Goal: Ask a question: Seek information or help from site administrators or community

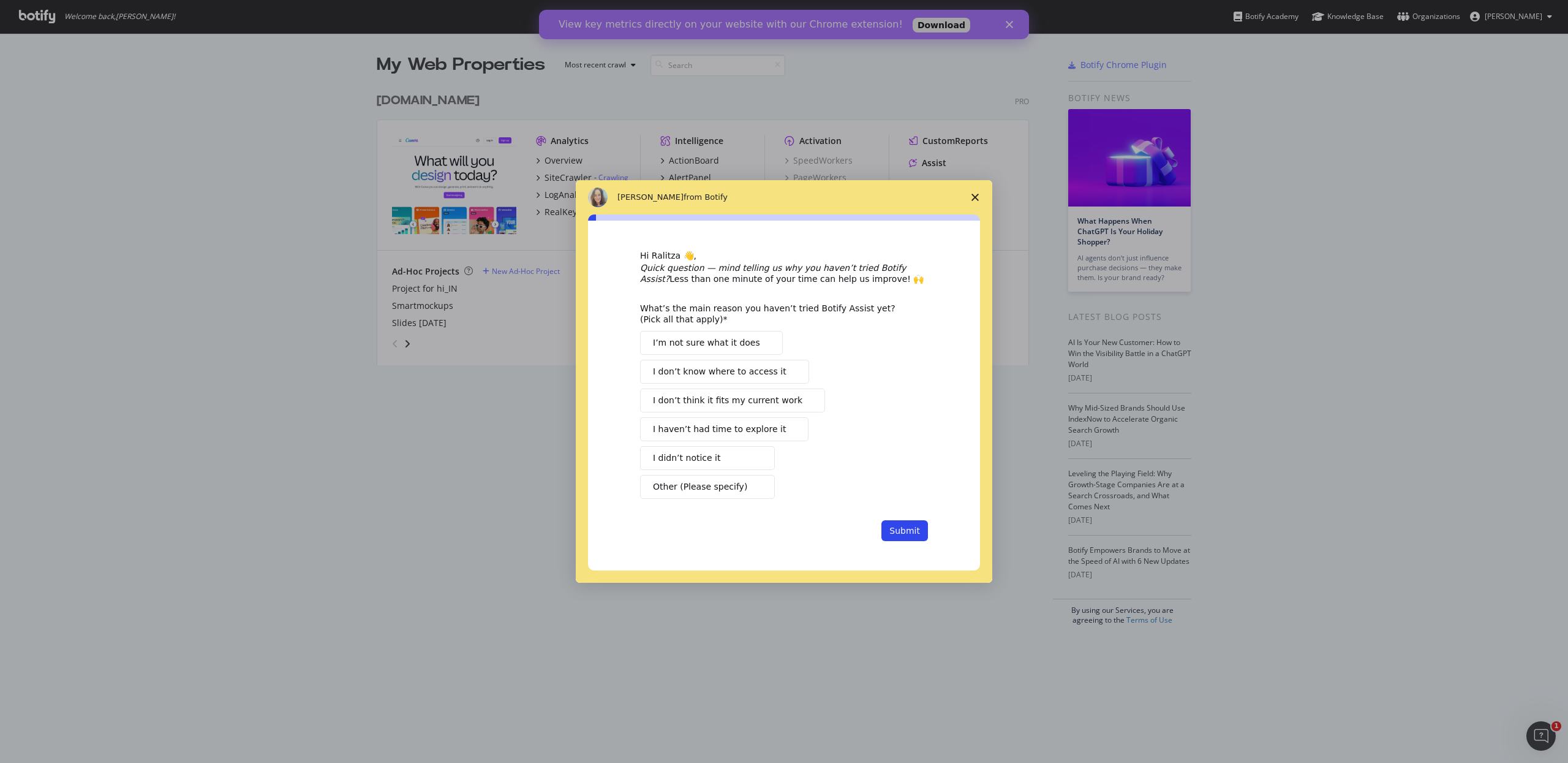
click at [980, 190] on span "Close survey" at bounding box center [975, 198] width 34 height 34
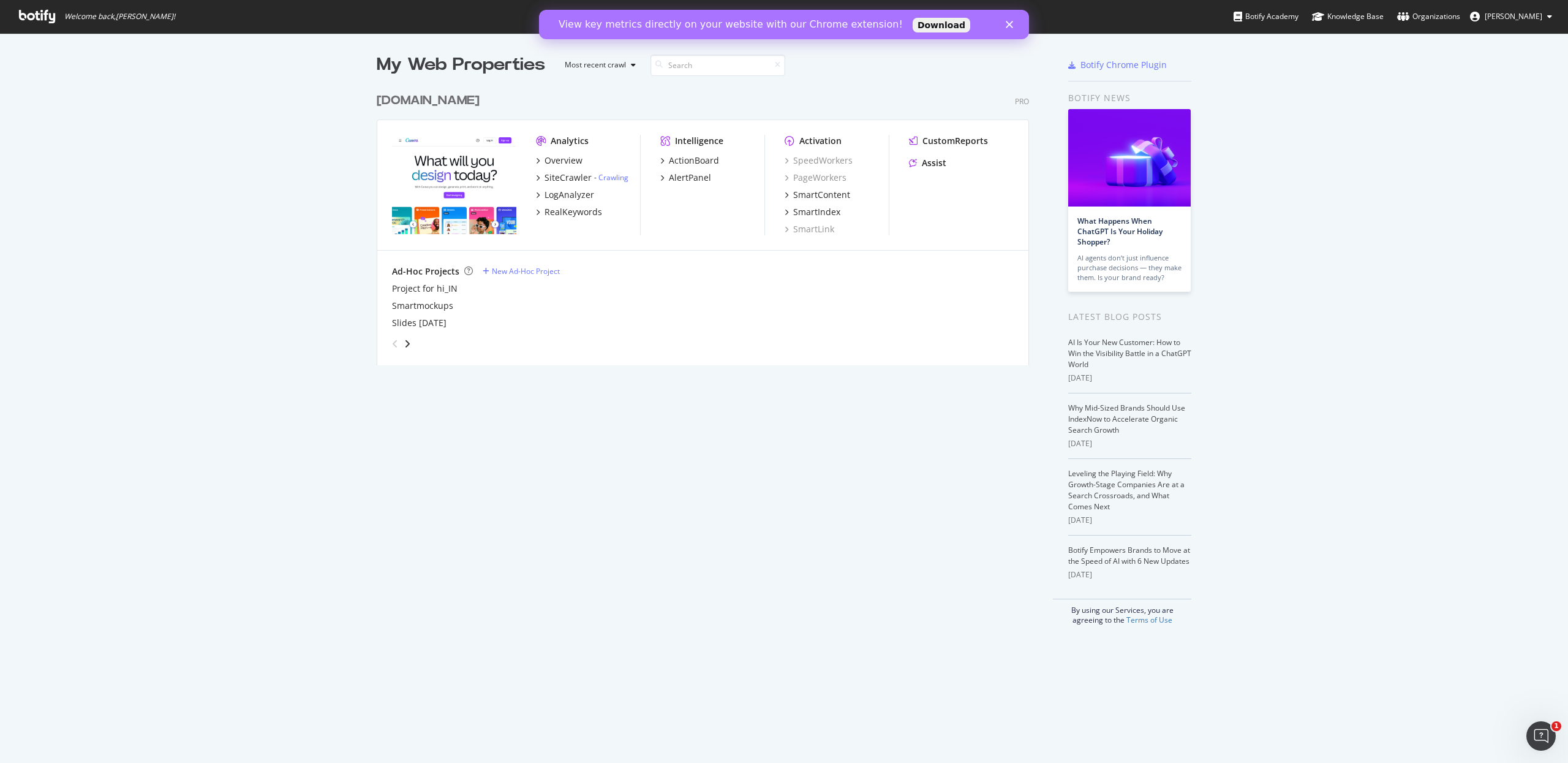
click at [39, 17] on icon at bounding box center [37, 16] width 36 height 13
click at [1013, 24] on div "Close" at bounding box center [1012, 25] width 12 height 8
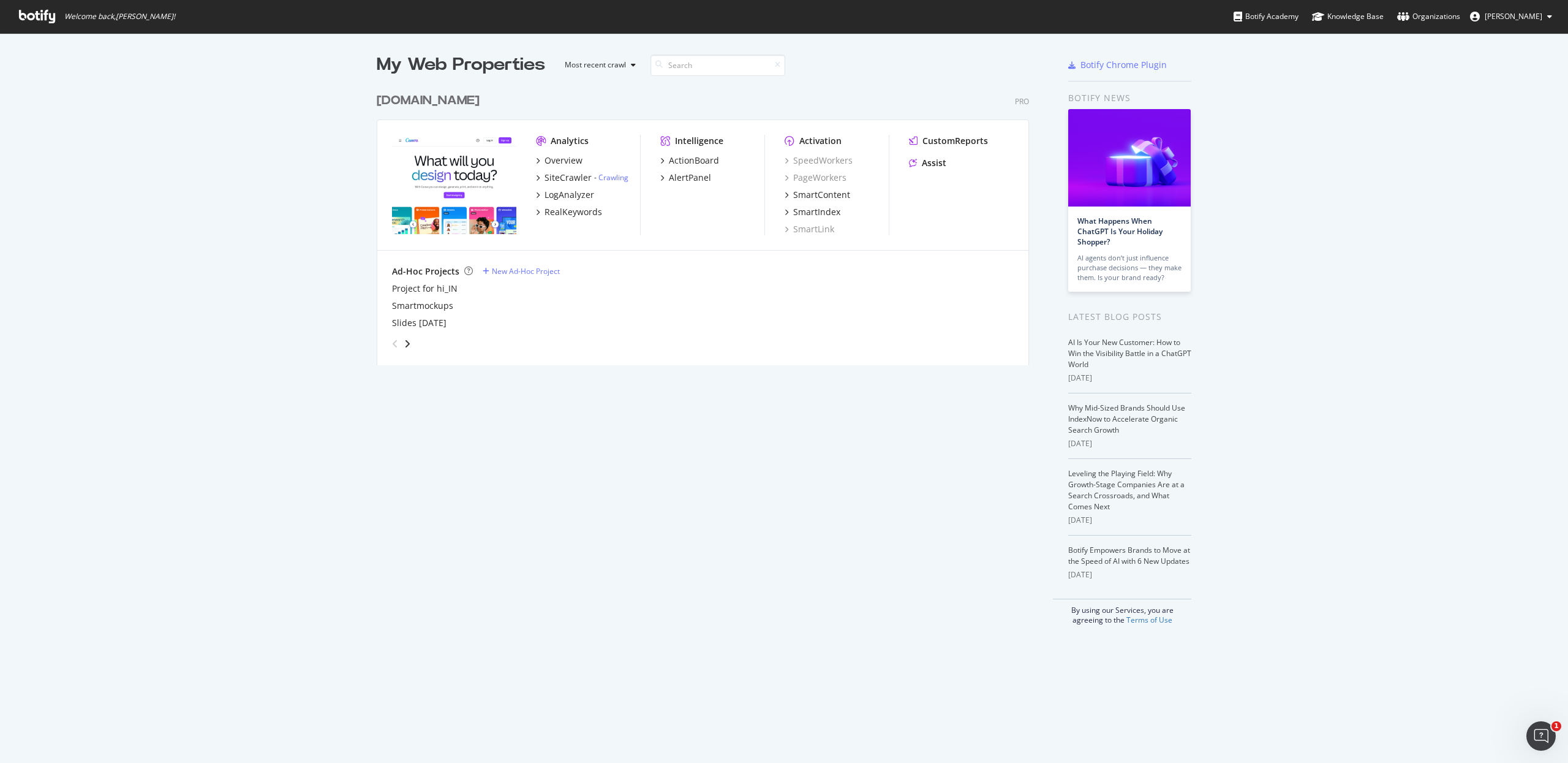
click at [43, 20] on icon at bounding box center [37, 16] width 36 height 13
click at [560, 157] on div "Overview" at bounding box center [563, 160] width 38 height 12
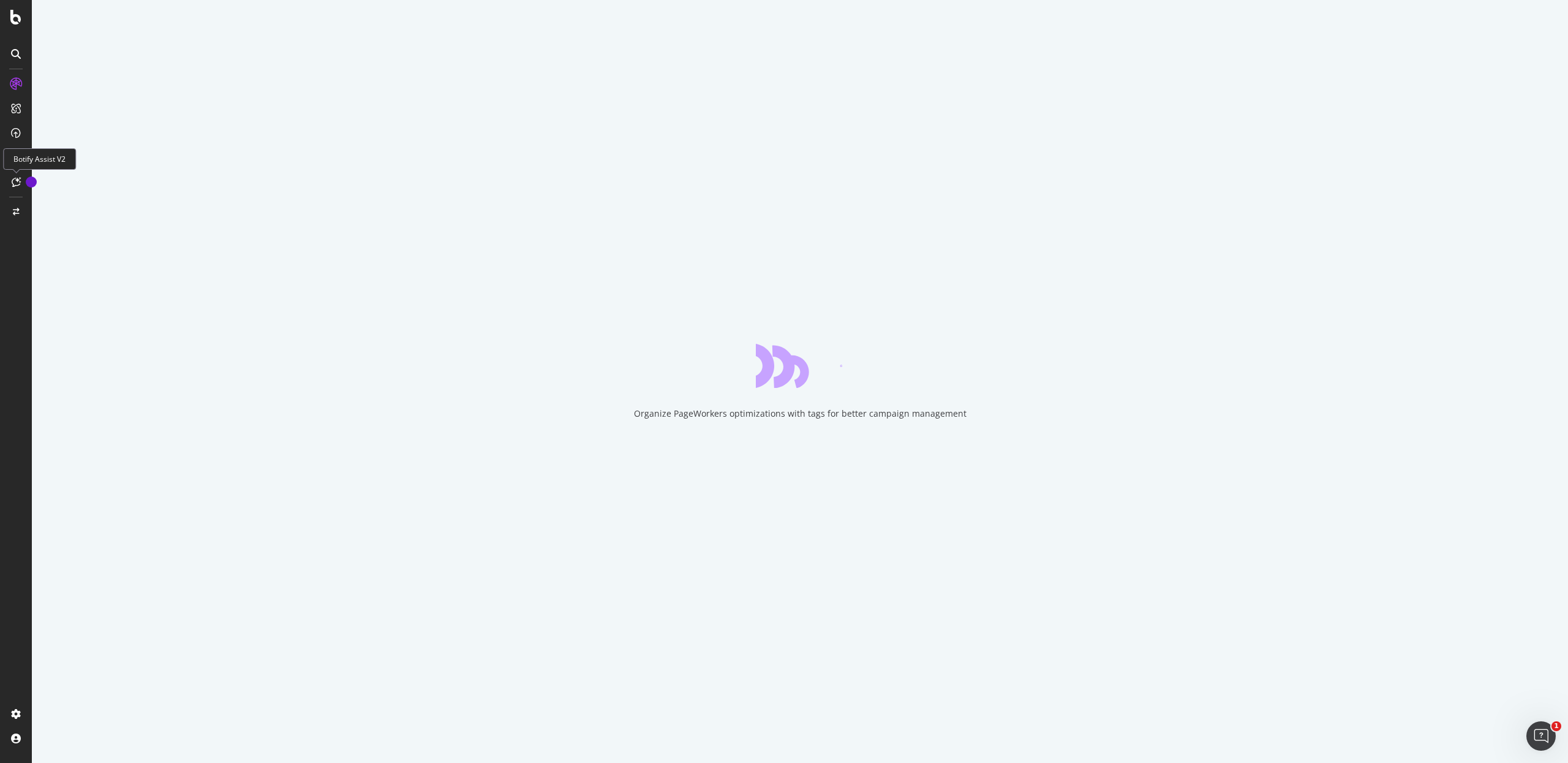
click at [14, 178] on icon at bounding box center [16, 182] width 9 height 10
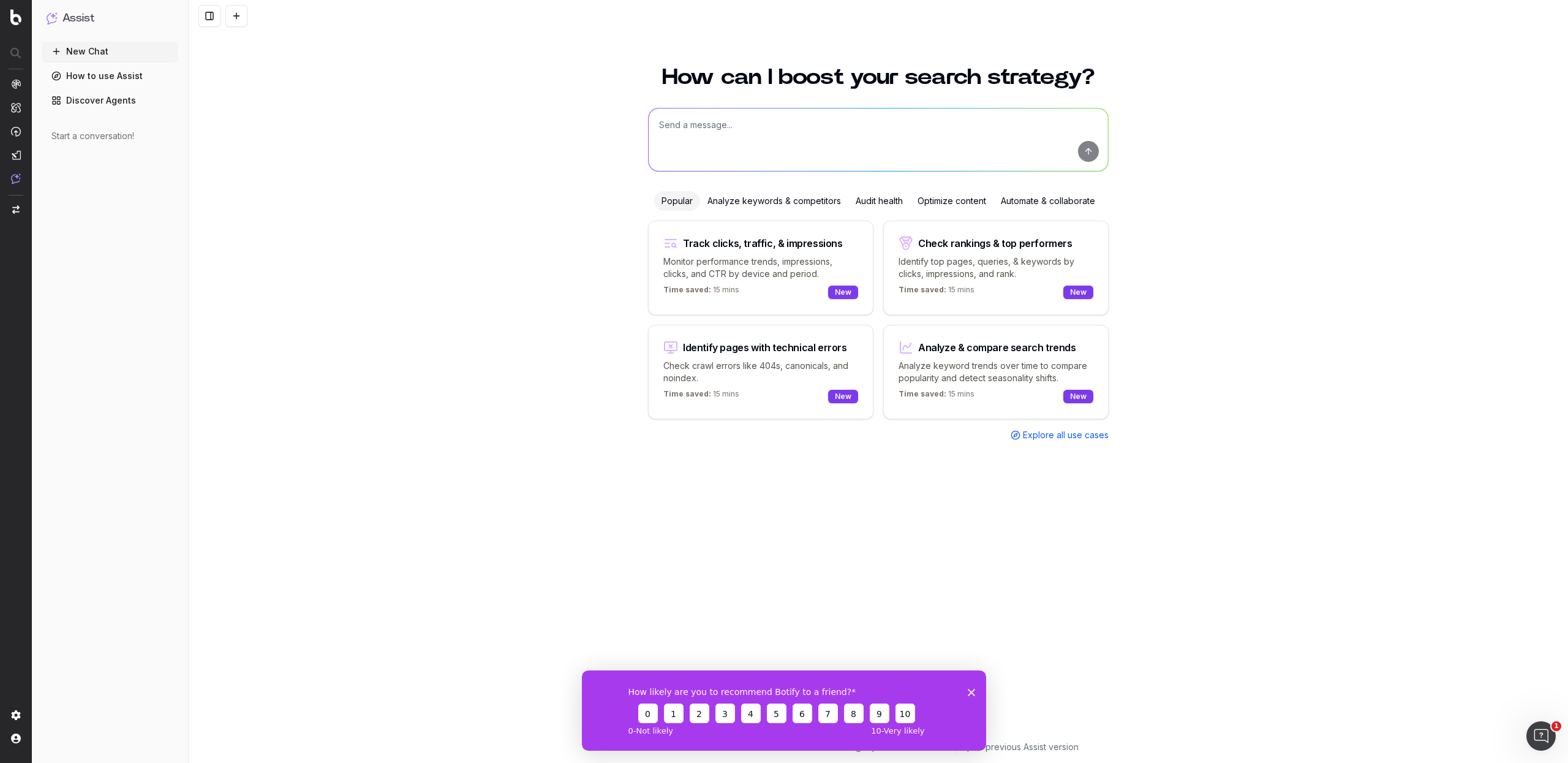
click at [815, 109] on textarea at bounding box center [878, 140] width 459 height 62
type textarea "can you show me all URLs on Canva that mention "decks to docs""
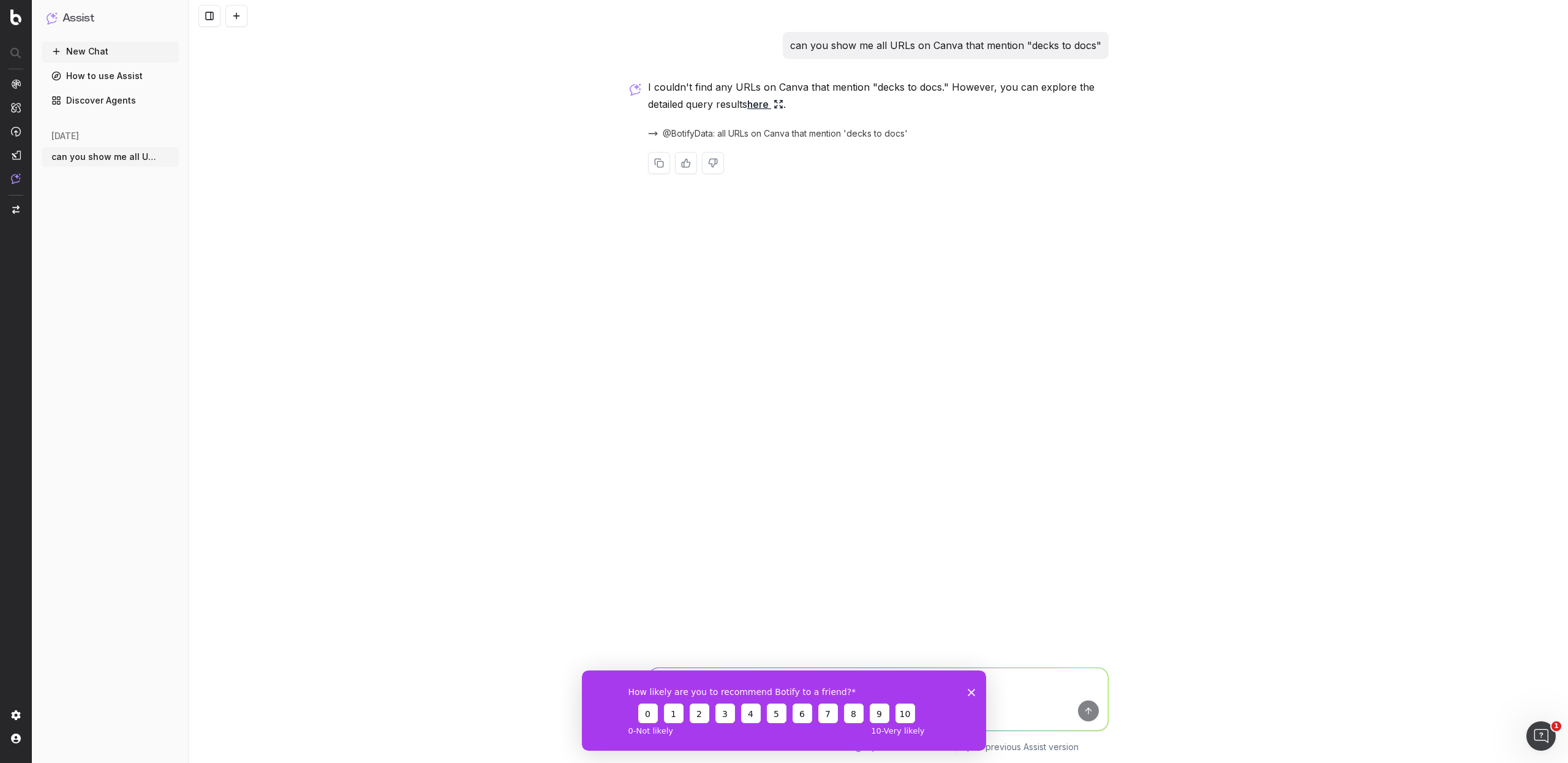
click at [784, 95] on link "here" at bounding box center [765, 104] width 36 height 17
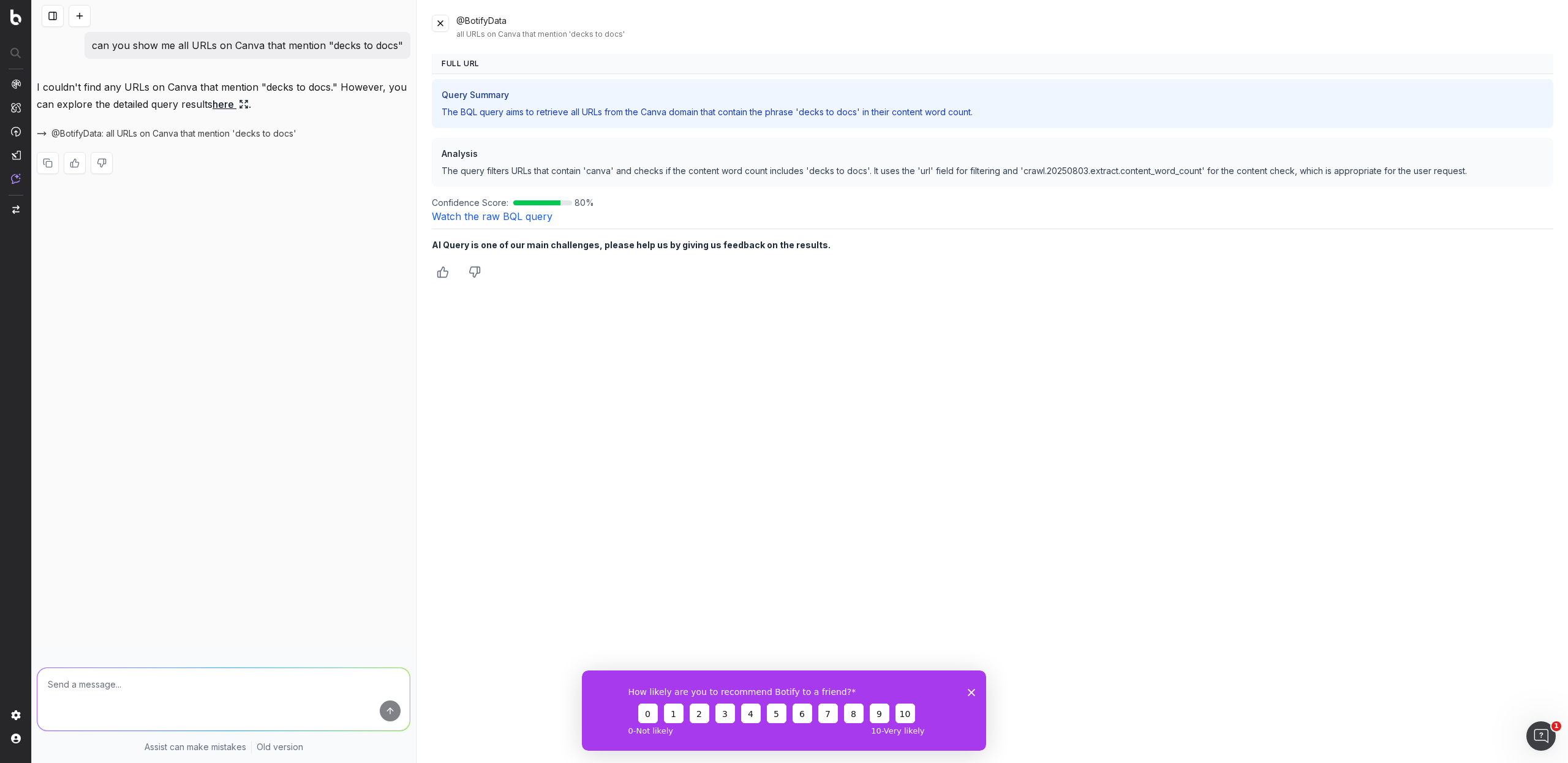
click at [457, 210] on link "Watch the raw BQL query" at bounding box center [492, 216] width 121 height 12
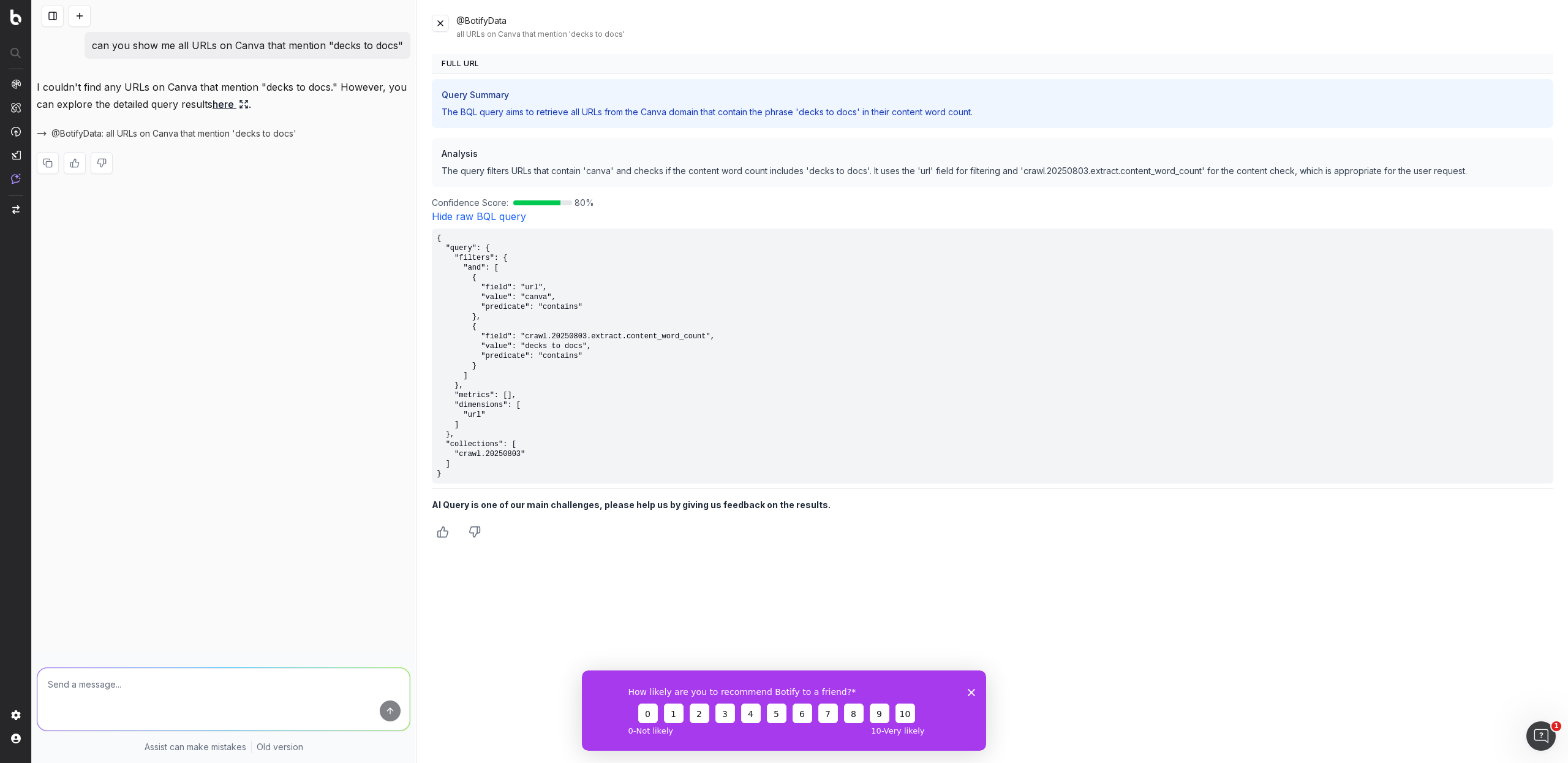
click at [457, 210] on link "Hide raw BQL query" at bounding box center [479, 216] width 95 height 12
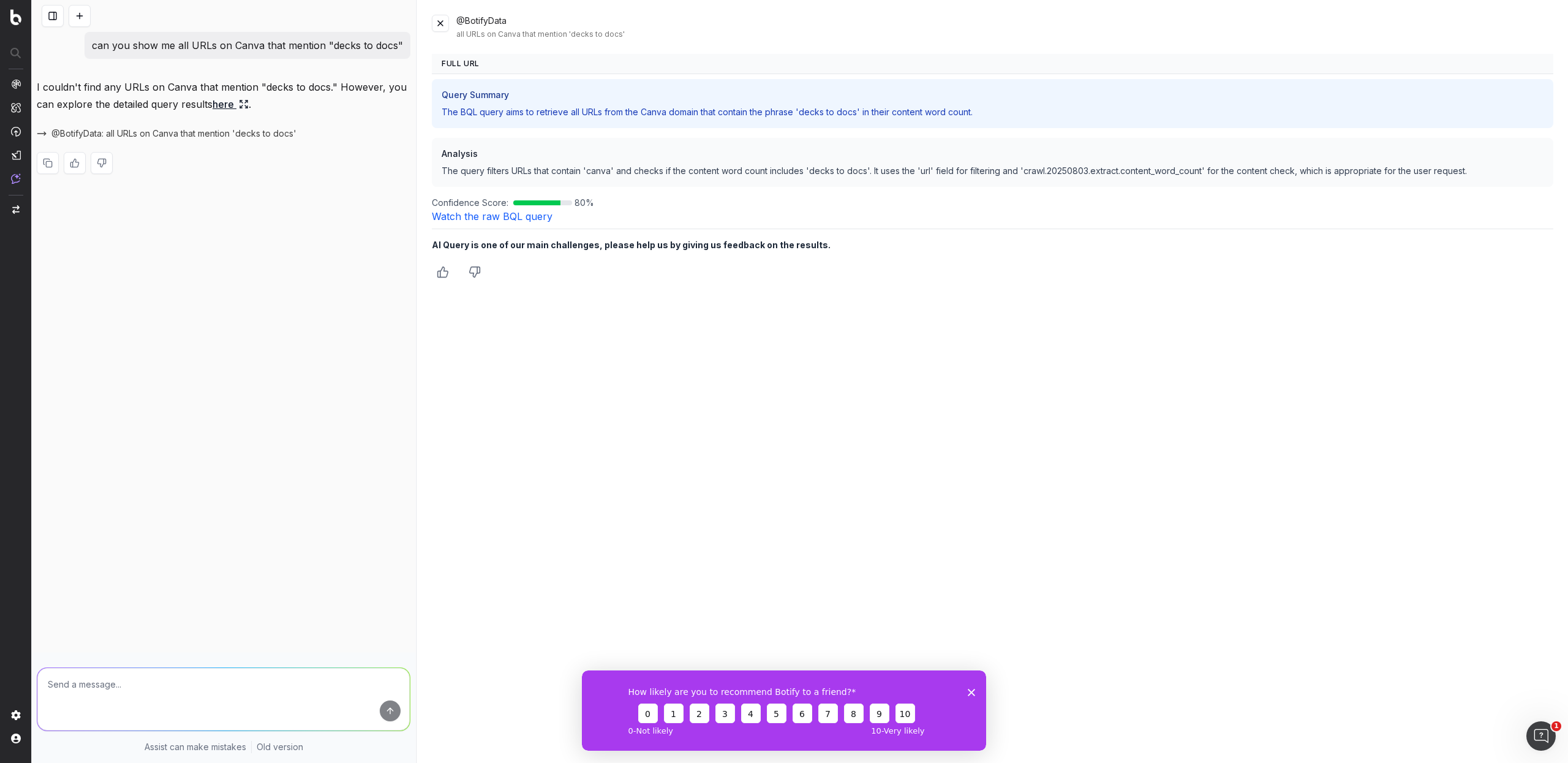
click at [462, 54] on th "Full URL" at bounding box center [993, 64] width 1122 height 20
click at [456, 54] on th "Full URL" at bounding box center [993, 64] width 1122 height 20
click at [121, 693] on textarea at bounding box center [224, 699] width 372 height 62
type textarea "can you change"
click at [19, 173] on img at bounding box center [15, 179] width 10 height 10
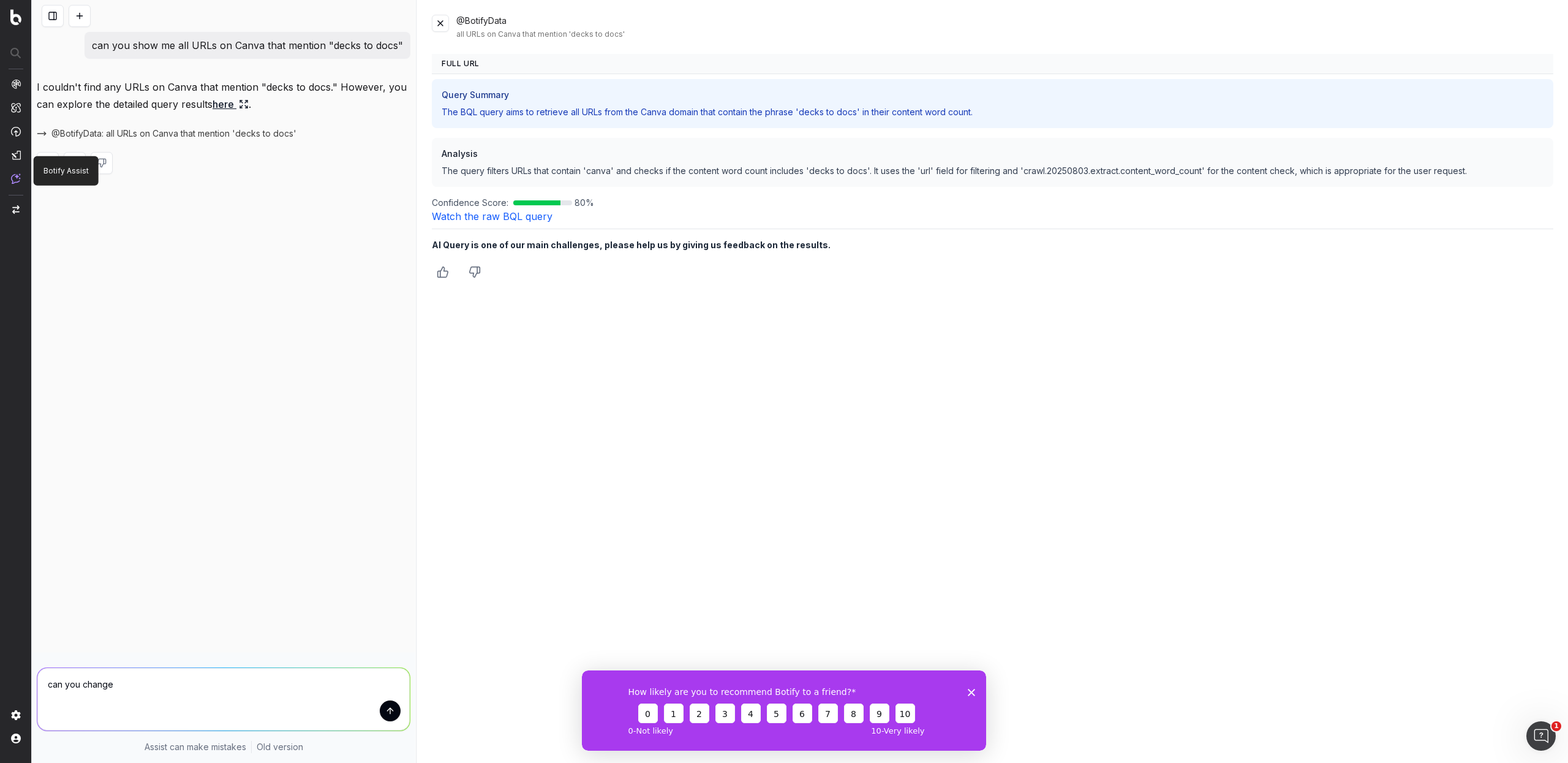
click at [46, 11] on button at bounding box center [53, 16] width 22 height 22
